Goal: Task Accomplishment & Management: Use online tool/utility

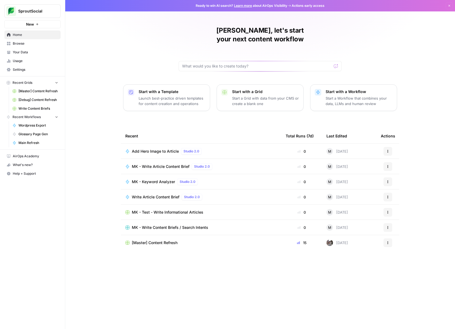
click at [28, 92] on span "[Master] Content Refresh" at bounding box center [38, 91] width 40 height 5
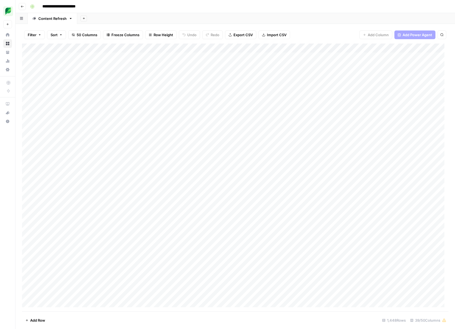
click at [135, 102] on div "Add Column" at bounding box center [235, 176] width 426 height 267
click at [149, 104] on div "Add Column" at bounding box center [235, 176] width 426 height 267
click at [151, 105] on textarea "**********" at bounding box center [156, 104] width 102 height 8
drag, startPoint x: 130, startPoint y: 104, endPoint x: 218, endPoint y: 105, distance: 88.3
click at [218, 105] on body "**********" at bounding box center [227, 164] width 455 height 329
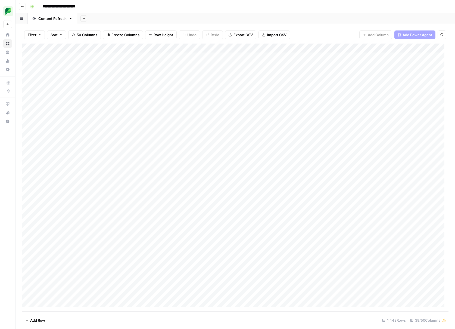
click at [265, 102] on div "Add Column" at bounding box center [235, 176] width 426 height 267
click at [190, 104] on div "Add Column" at bounding box center [235, 176] width 426 height 267
click at [234, 103] on div "Add Column" at bounding box center [235, 176] width 426 height 267
click at [302, 105] on div "Add Column" at bounding box center [235, 176] width 426 height 267
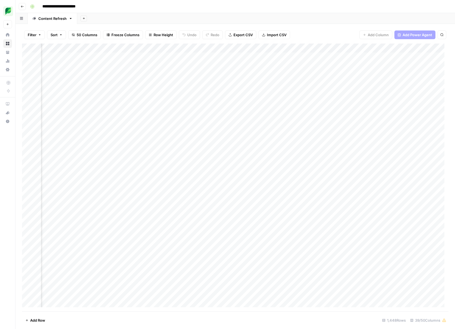
click at [208, 102] on div "Add Column" at bounding box center [235, 176] width 426 height 267
click at [234, 103] on div "Add Column" at bounding box center [235, 176] width 426 height 267
click at [365, 120] on div "Add Column" at bounding box center [235, 176] width 426 height 267
click at [336, 123] on div "Add Column" at bounding box center [235, 176] width 426 height 267
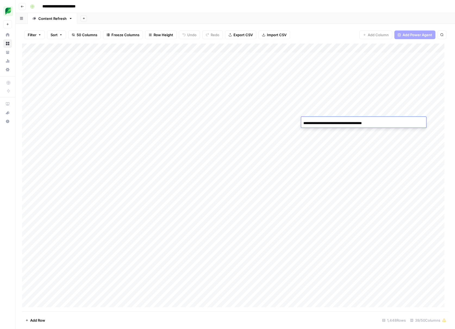
click at [348, 123] on input "**********" at bounding box center [346, 123] width 87 height 7
click at [270, 122] on div "Add Column" at bounding box center [235, 176] width 426 height 267
click at [420, 121] on div "Add Column" at bounding box center [235, 176] width 426 height 267
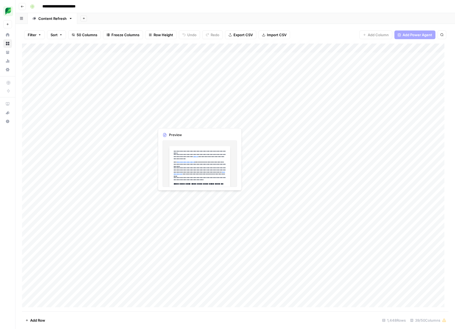
click at [143, 123] on div "Add Column" at bounding box center [235, 176] width 426 height 267
click at [136, 123] on div "Add Column" at bounding box center [235, 176] width 426 height 267
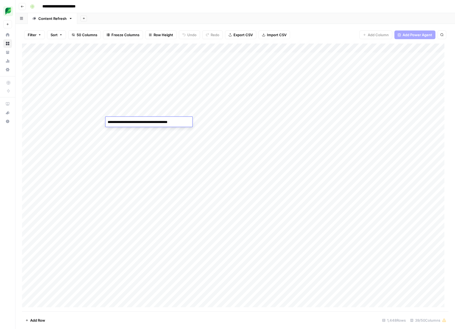
click at [135, 141] on div "Add Column" at bounding box center [235, 176] width 426 height 267
click at [204, 16] on div "Add Sheet" at bounding box center [266, 18] width 378 height 11
click at [131, 101] on div "Add Column" at bounding box center [235, 176] width 426 height 267
click at [133, 102] on div "Add Column" at bounding box center [235, 176] width 426 height 267
click at [26, 104] on div "Add Column" at bounding box center [235, 176] width 426 height 267
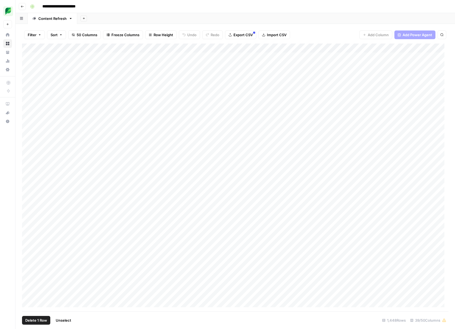
click at [128, 57] on div "Add Column" at bounding box center [235, 176] width 426 height 267
click at [129, 57] on div "Add Column" at bounding box center [235, 176] width 426 height 267
click at [129, 57] on textarea "**********" at bounding box center [148, 58] width 87 height 8
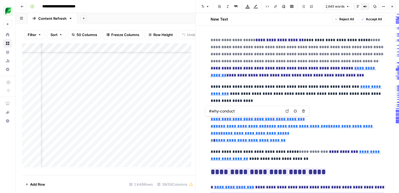
scroll to position [8736, 1741]
